Goal: Transaction & Acquisition: Purchase product/service

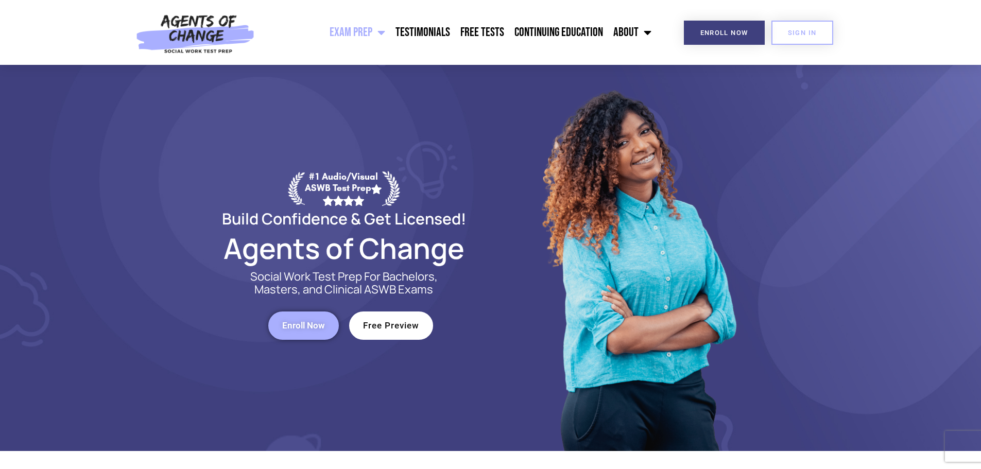
click at [308, 324] on span "Enroll Now" at bounding box center [303, 325] width 43 height 9
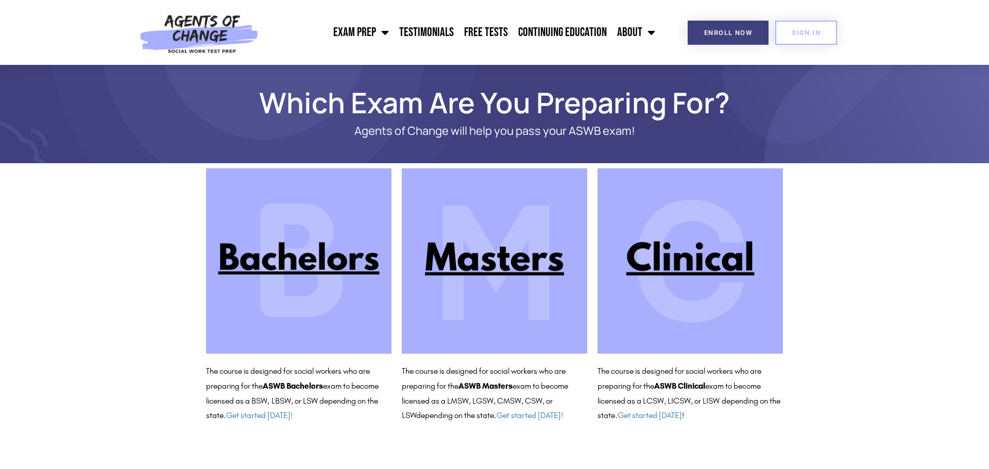
click at [507, 260] on img at bounding box center [494, 260] width 185 height 185
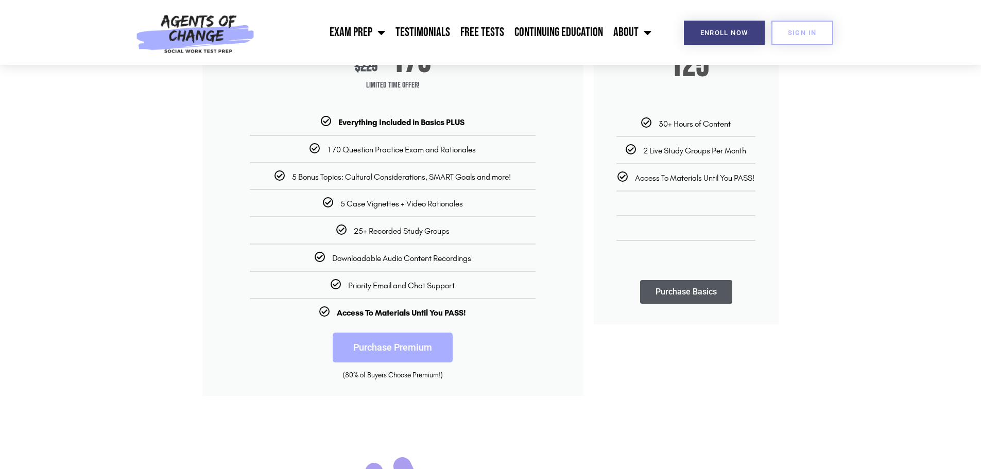
scroll to position [206, 0]
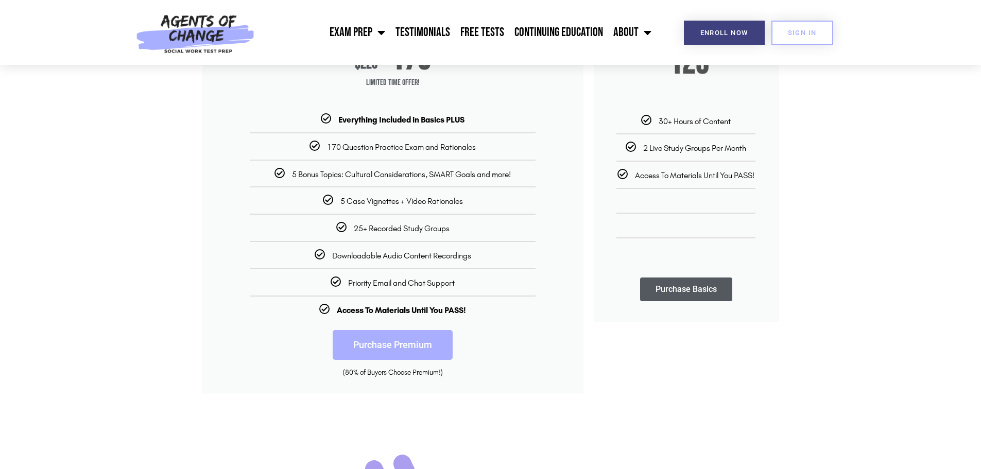
click at [400, 347] on link "Purchase Premium" at bounding box center [393, 345] width 120 height 30
